Goal: Information Seeking & Learning: Understand process/instructions

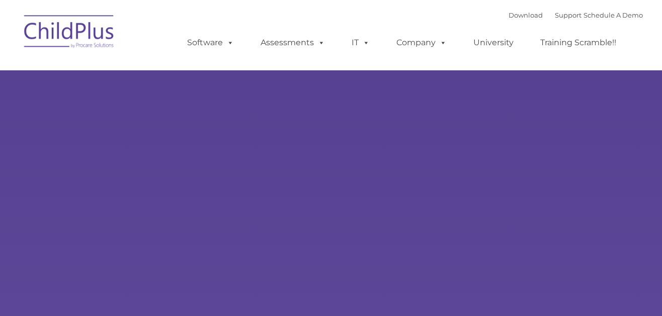
type input ""
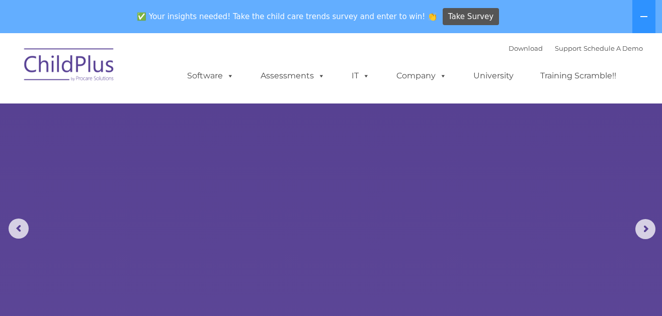
select select "MEDIUM"
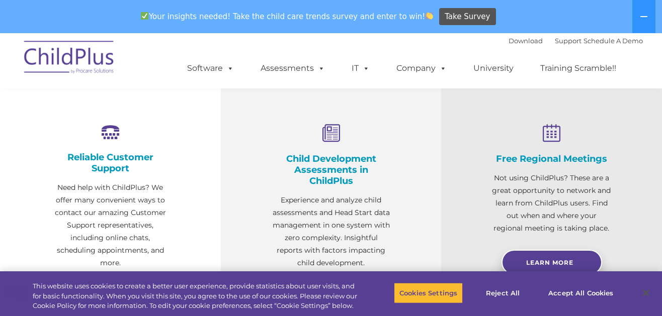
scroll to position [366, 0]
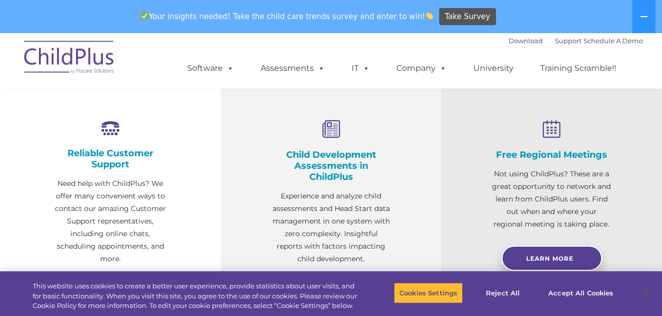
click at [124, 58] on div "Download Support | Schedule A Demo  MENU MENU Software ChildPlus: The original…" at bounding box center [331, 60] width 624 height 55
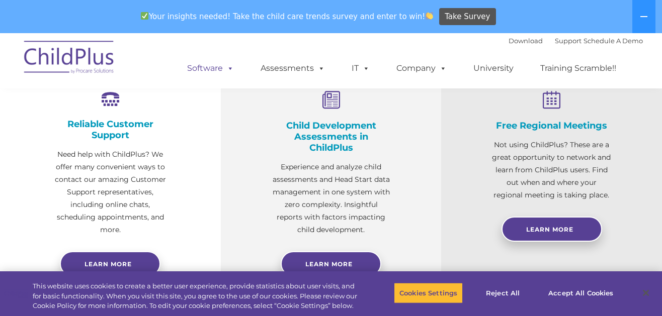
click at [231, 68] on span at bounding box center [228, 68] width 11 height 10
click at [230, 70] on span at bounding box center [228, 68] width 11 height 10
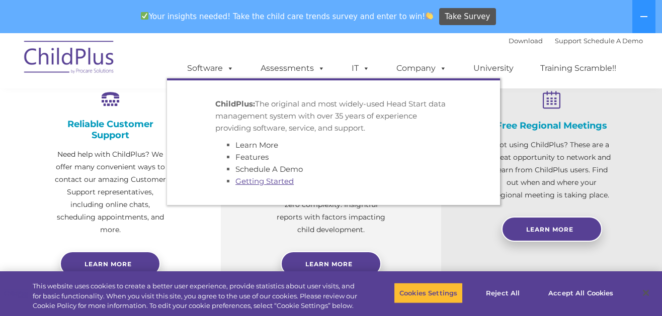
click at [259, 181] on link "Getting Started" at bounding box center [264, 182] width 58 height 10
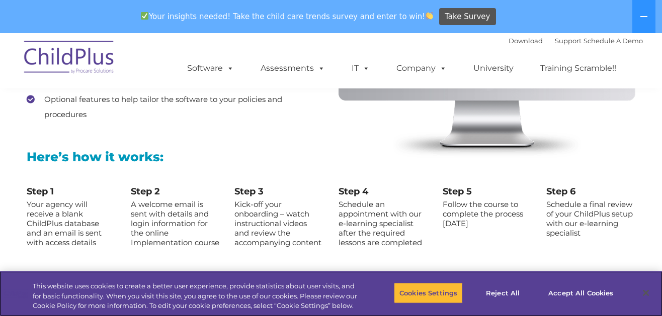
scroll to position [1121, 0]
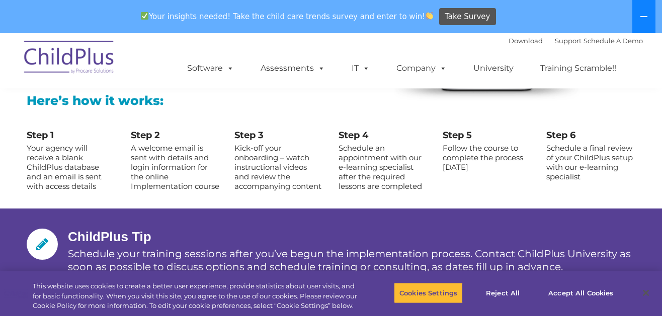
click at [645, 13] on icon at bounding box center [644, 17] width 8 height 8
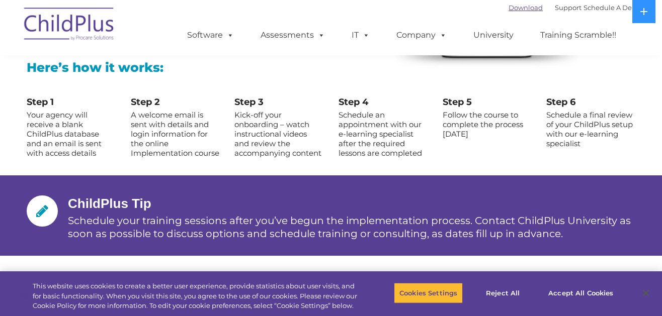
click at [514, 9] on link "Download" at bounding box center [525, 8] width 34 height 8
